Goal: Task Accomplishment & Management: Complete application form

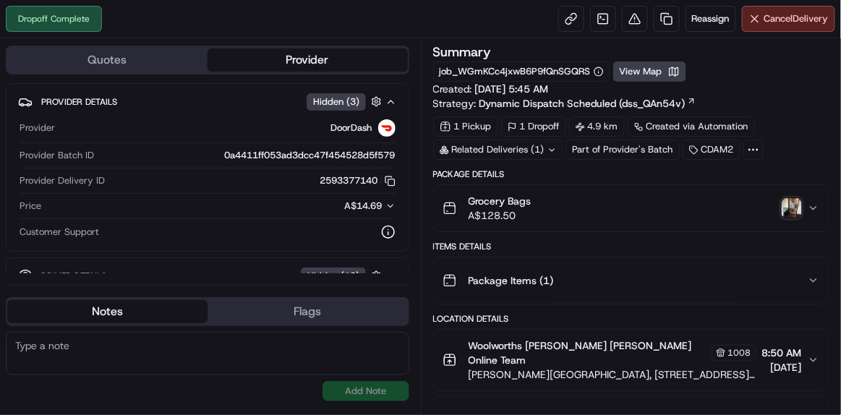
click at [785, 205] on img "button" at bounding box center [792, 208] width 20 height 20
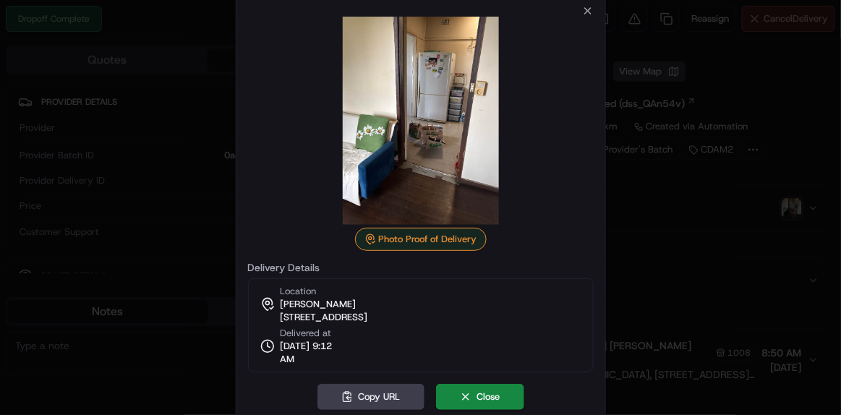
click at [585, 19] on div at bounding box center [421, 121] width 346 height 208
click at [585, 14] on icon "button" at bounding box center [588, 11] width 12 height 12
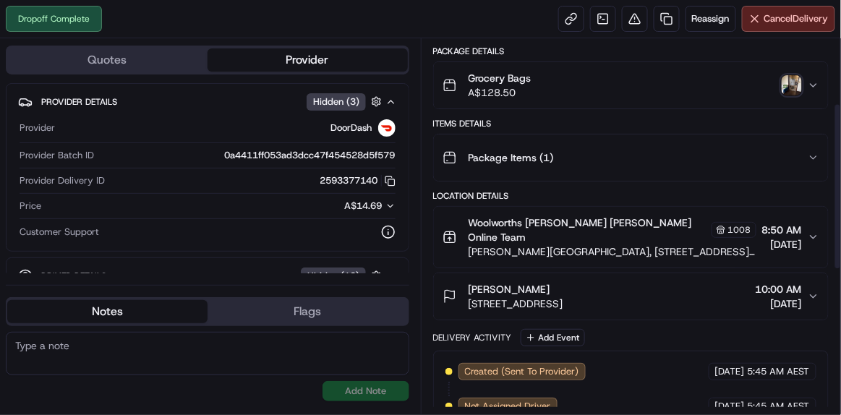
scroll to position [71, 0]
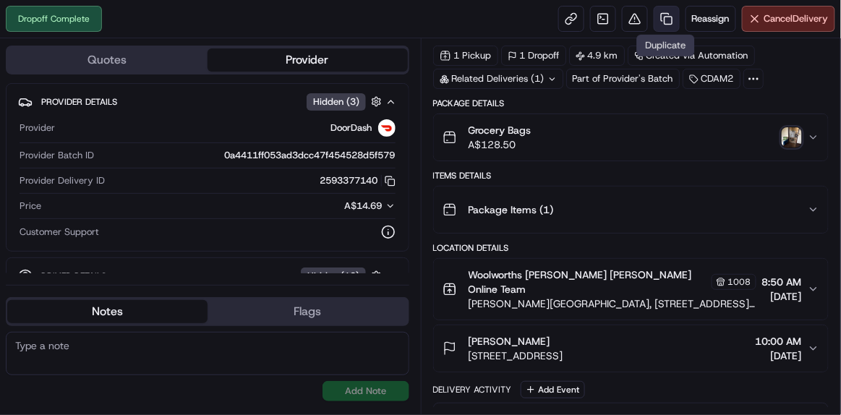
click at [670, 17] on link at bounding box center [667, 19] width 26 height 26
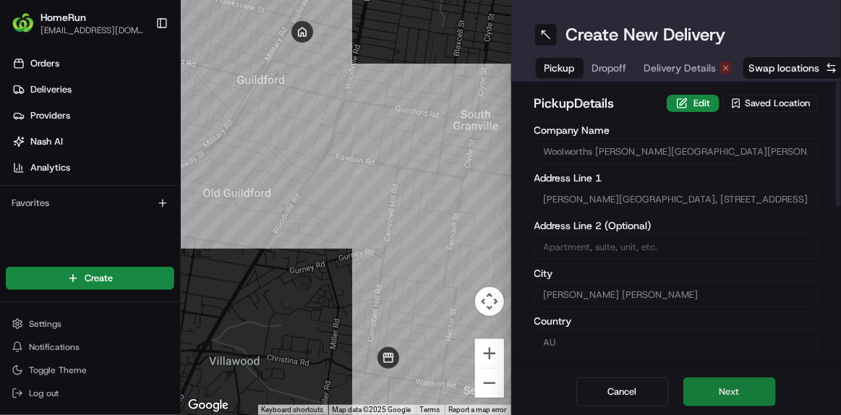
click at [753, 391] on button "Next" at bounding box center [729, 391] width 93 height 29
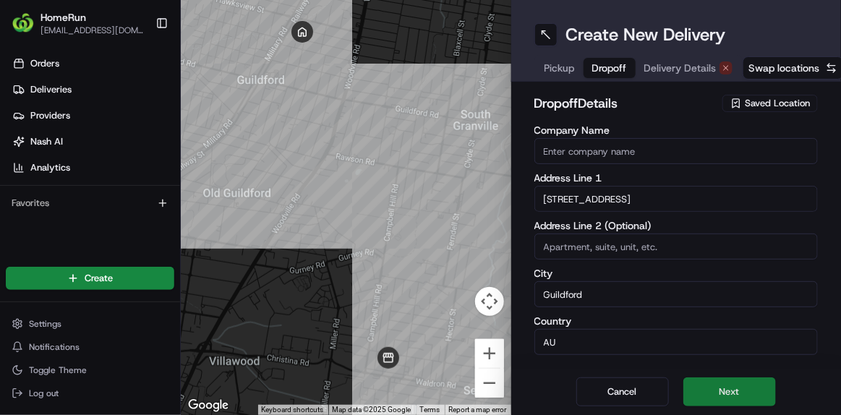
click at [748, 392] on button "Next" at bounding box center [729, 391] width 93 height 29
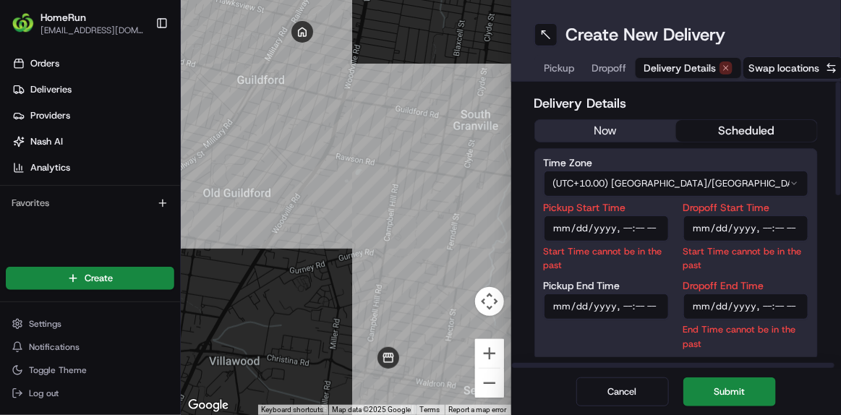
click at [644, 238] on input "Pickup Start Time" at bounding box center [606, 229] width 125 height 26
click at [645, 235] on input "Pickup Start Time" at bounding box center [606, 229] width 125 height 26
click at [618, 132] on button "now" at bounding box center [605, 131] width 141 height 22
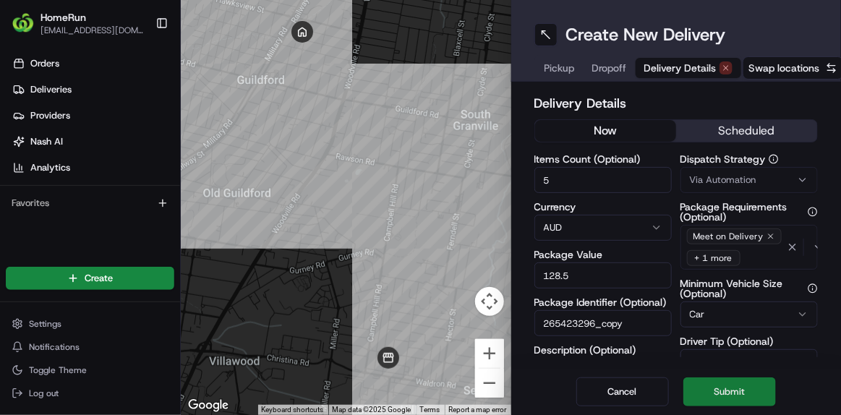
click at [722, 393] on button "Submit" at bounding box center [729, 391] width 93 height 29
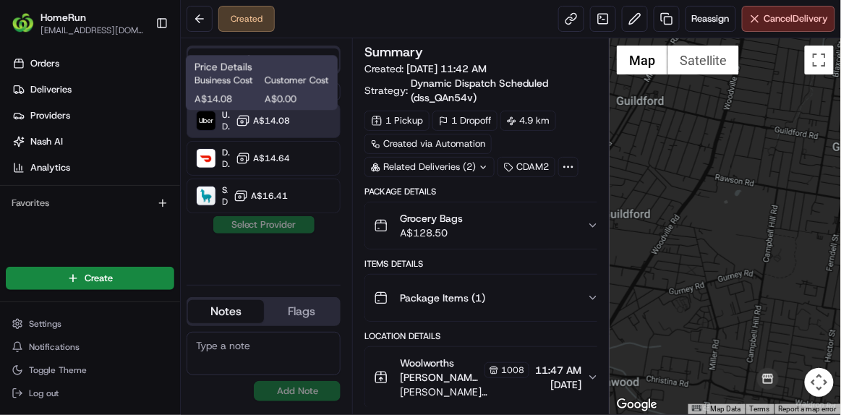
click at [254, 122] on span "A$14.08" at bounding box center [271, 121] width 37 height 12
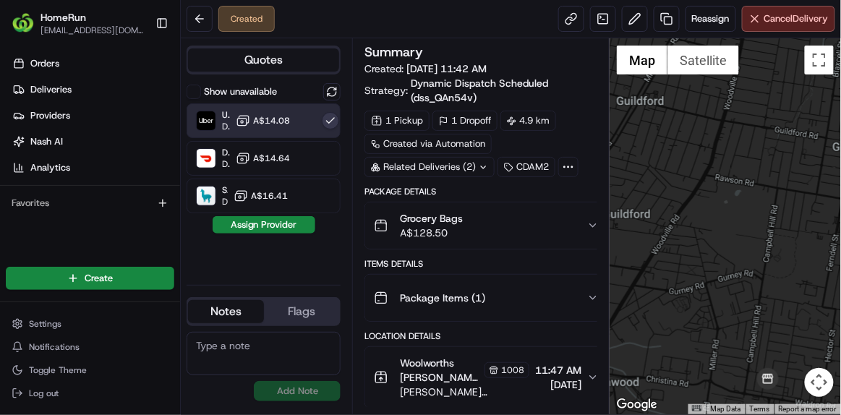
click at [257, 224] on button "Assign Provider" at bounding box center [264, 224] width 103 height 17
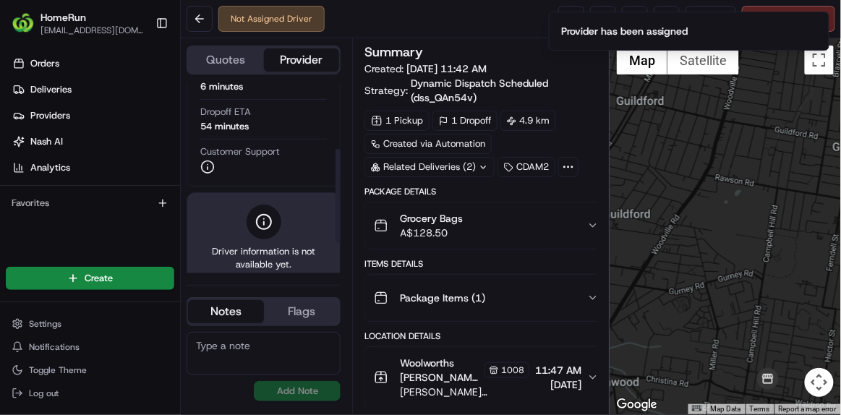
scroll to position [194, 0]
